Goal: Find specific page/section: Find specific page/section

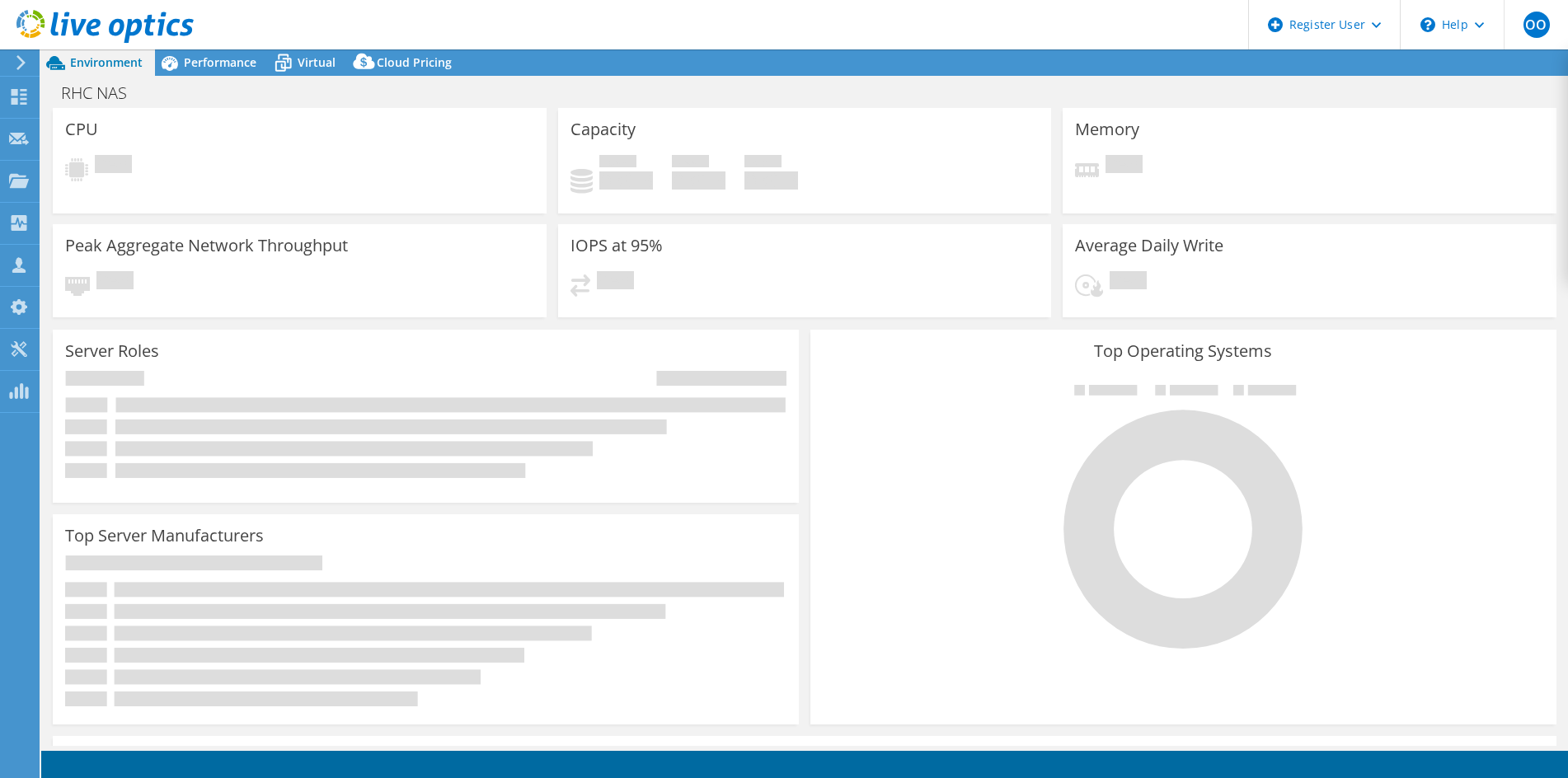
select select "USD"
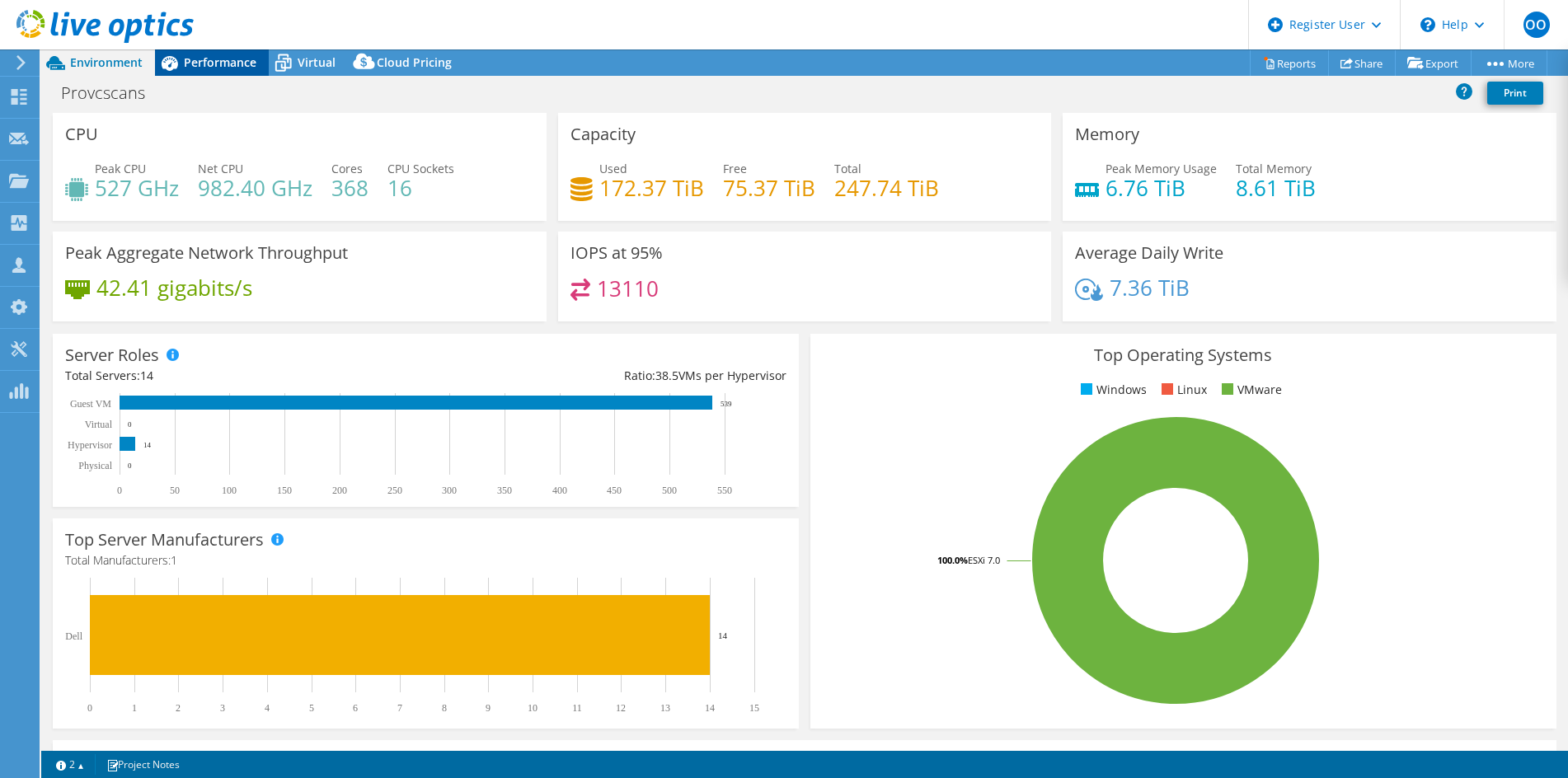
click at [232, 71] on div "Performance" at bounding box center [212, 63] width 113 height 26
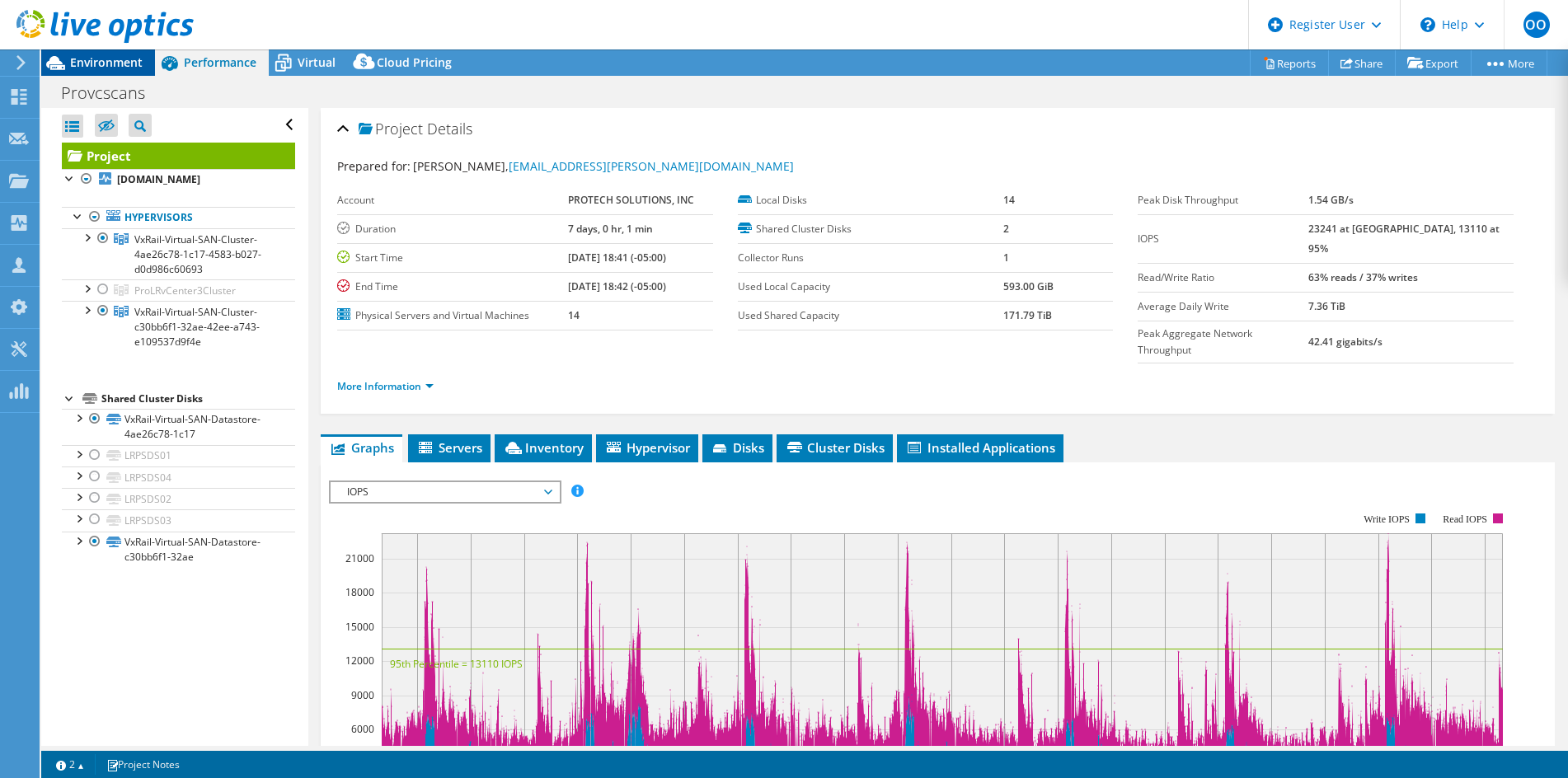
click at [109, 56] on span "Environment" at bounding box center [107, 63] width 72 height 16
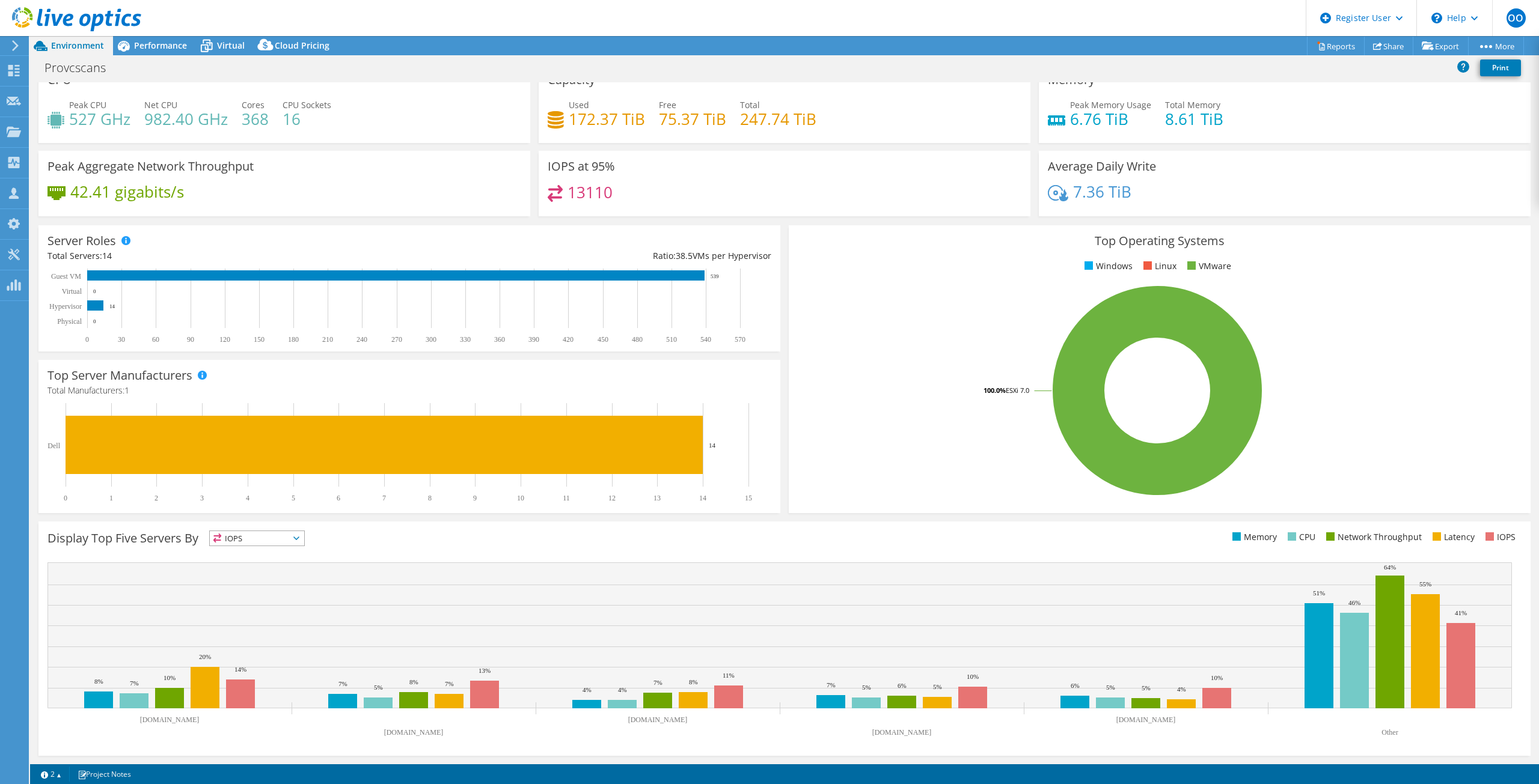
scroll to position [18, 0]
